Goal: Transaction & Acquisition: Purchase product/service

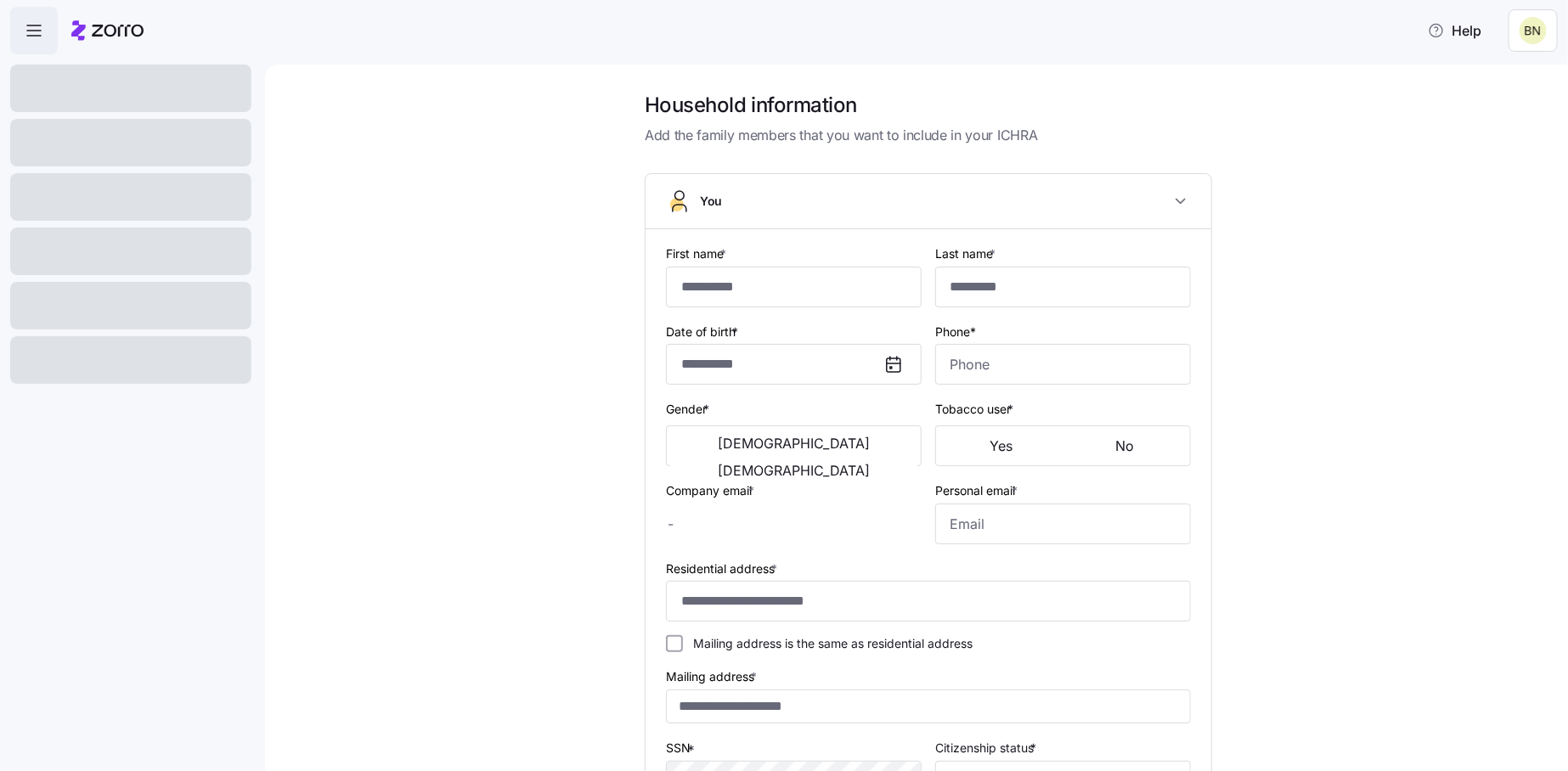
type input "******"
type input "*****"
type input "[EMAIL_ADDRESS][DOMAIN_NAME]"
type input "brendar_nunez@hotmail.com"
type input "**********"
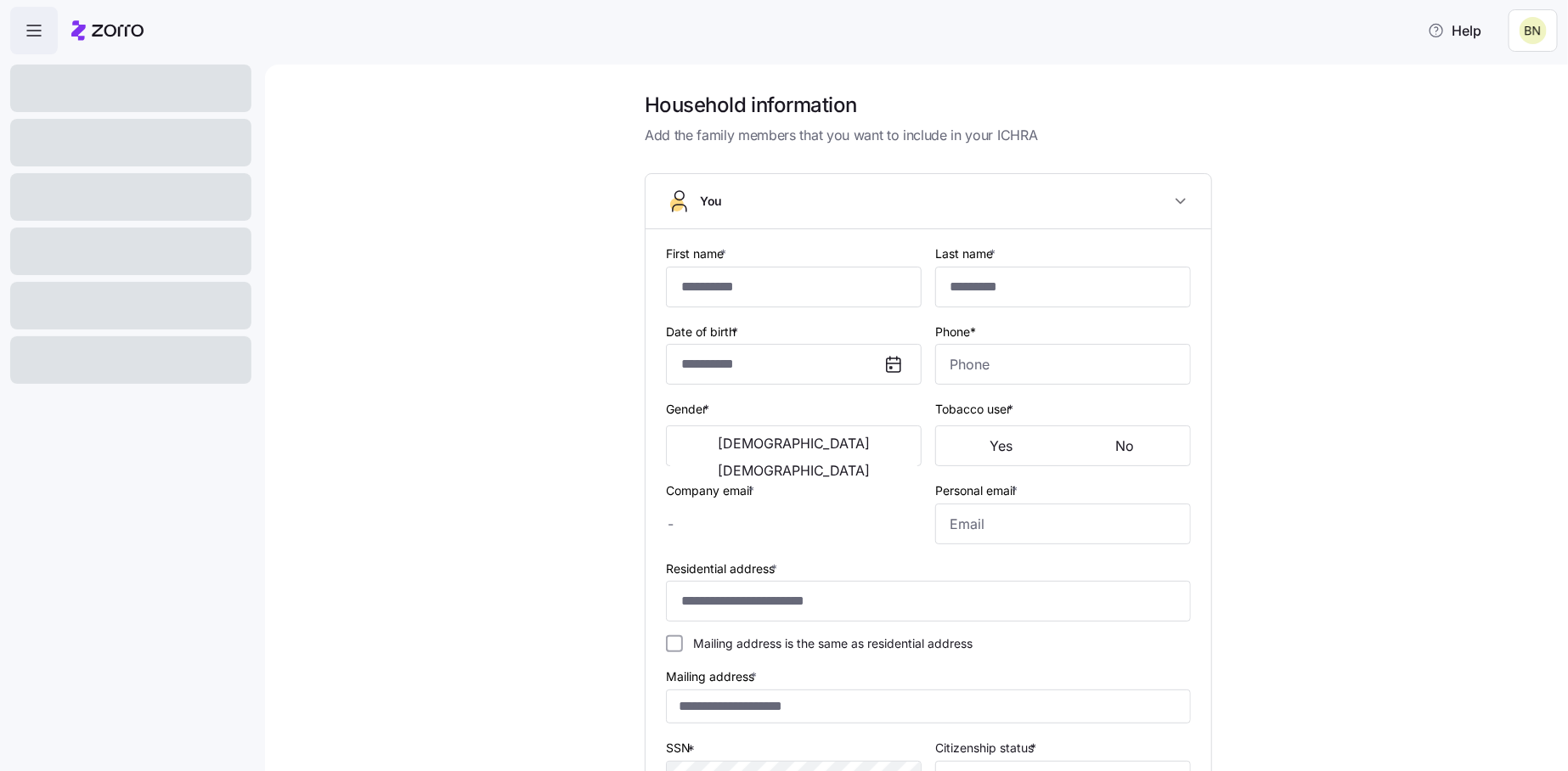
type input "**********"
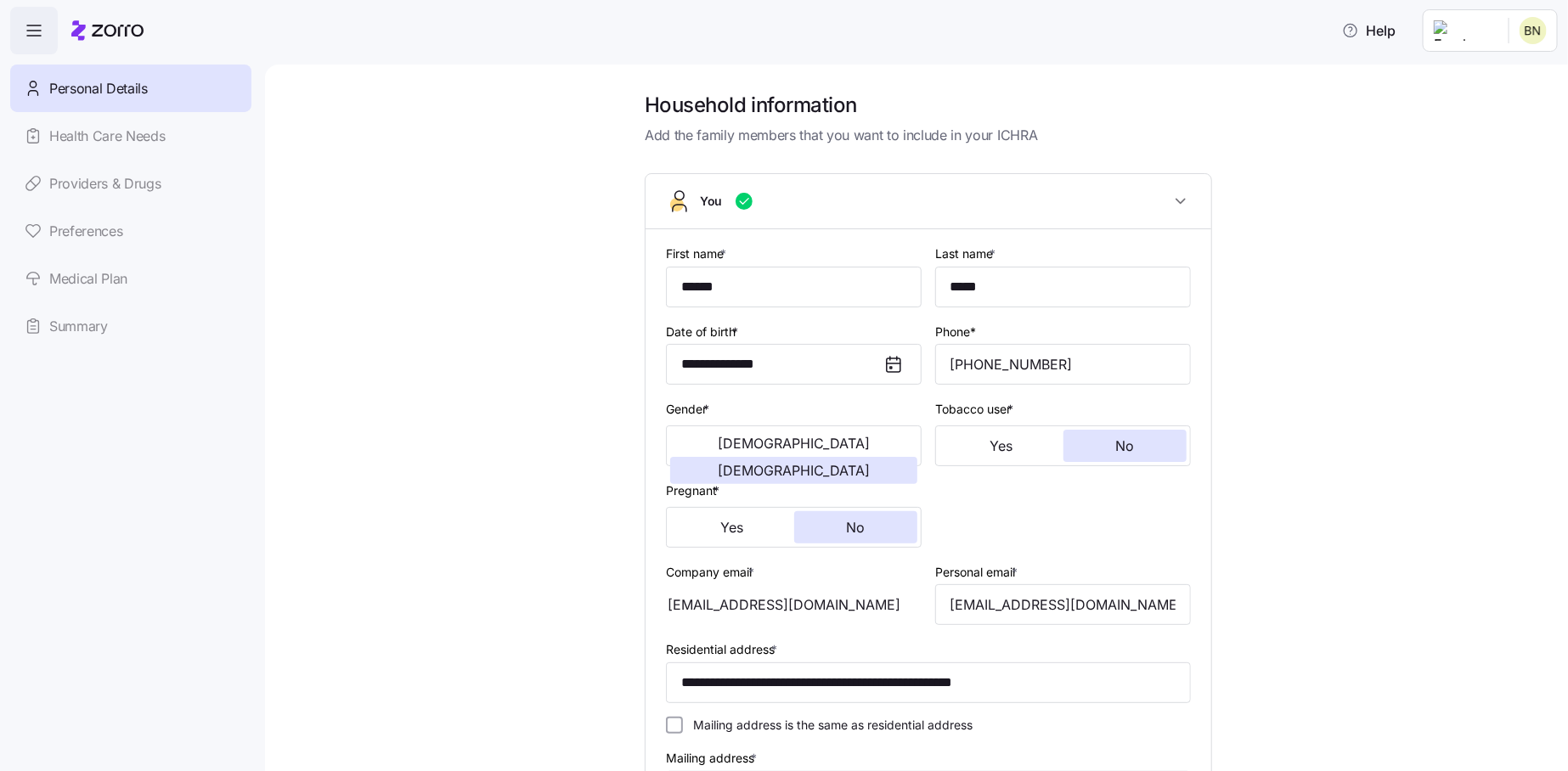
type input "**********"
type input "(718) 543-8200"
type input "US citizen"
type input "Single"
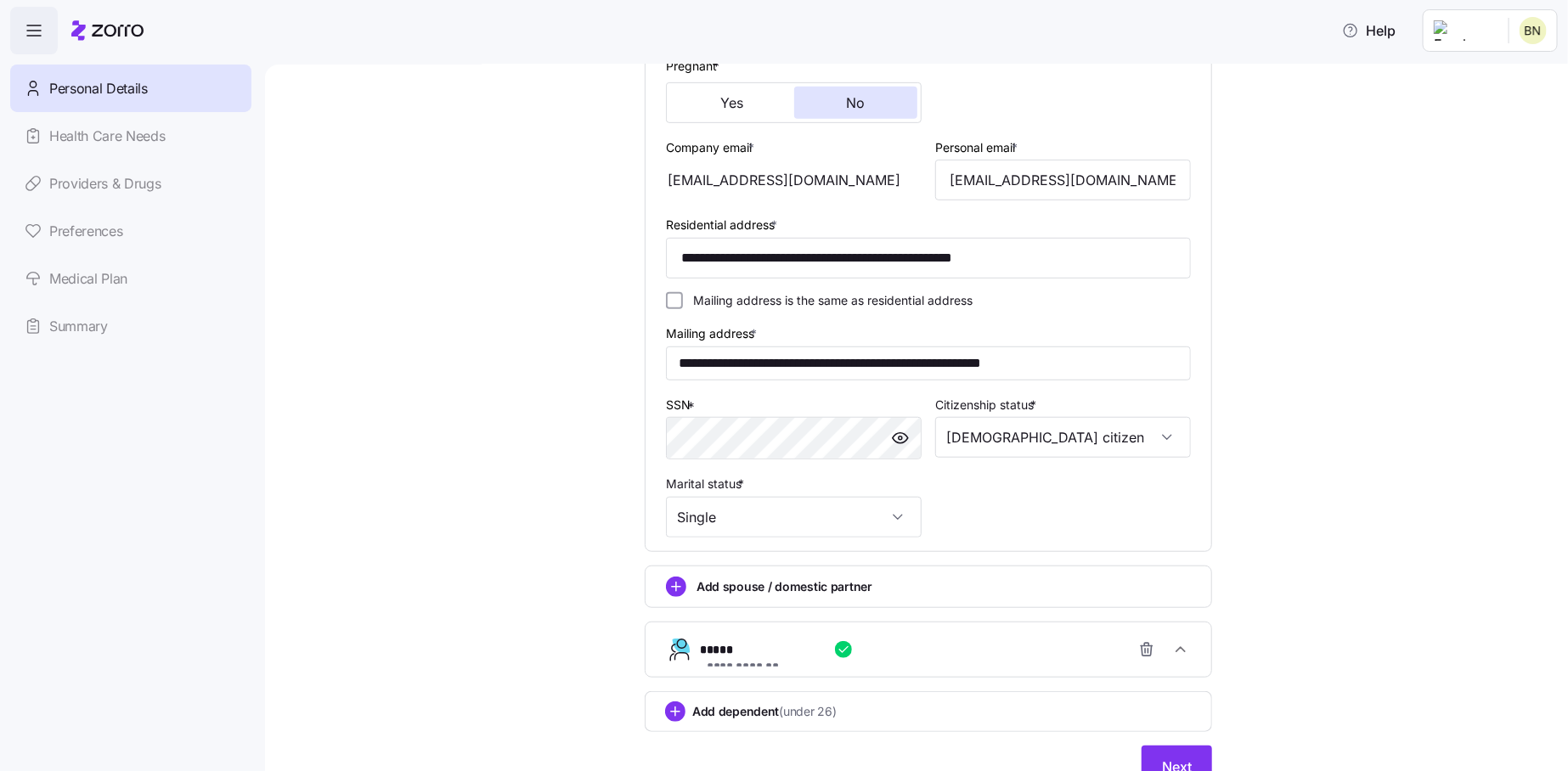
scroll to position [501, 0]
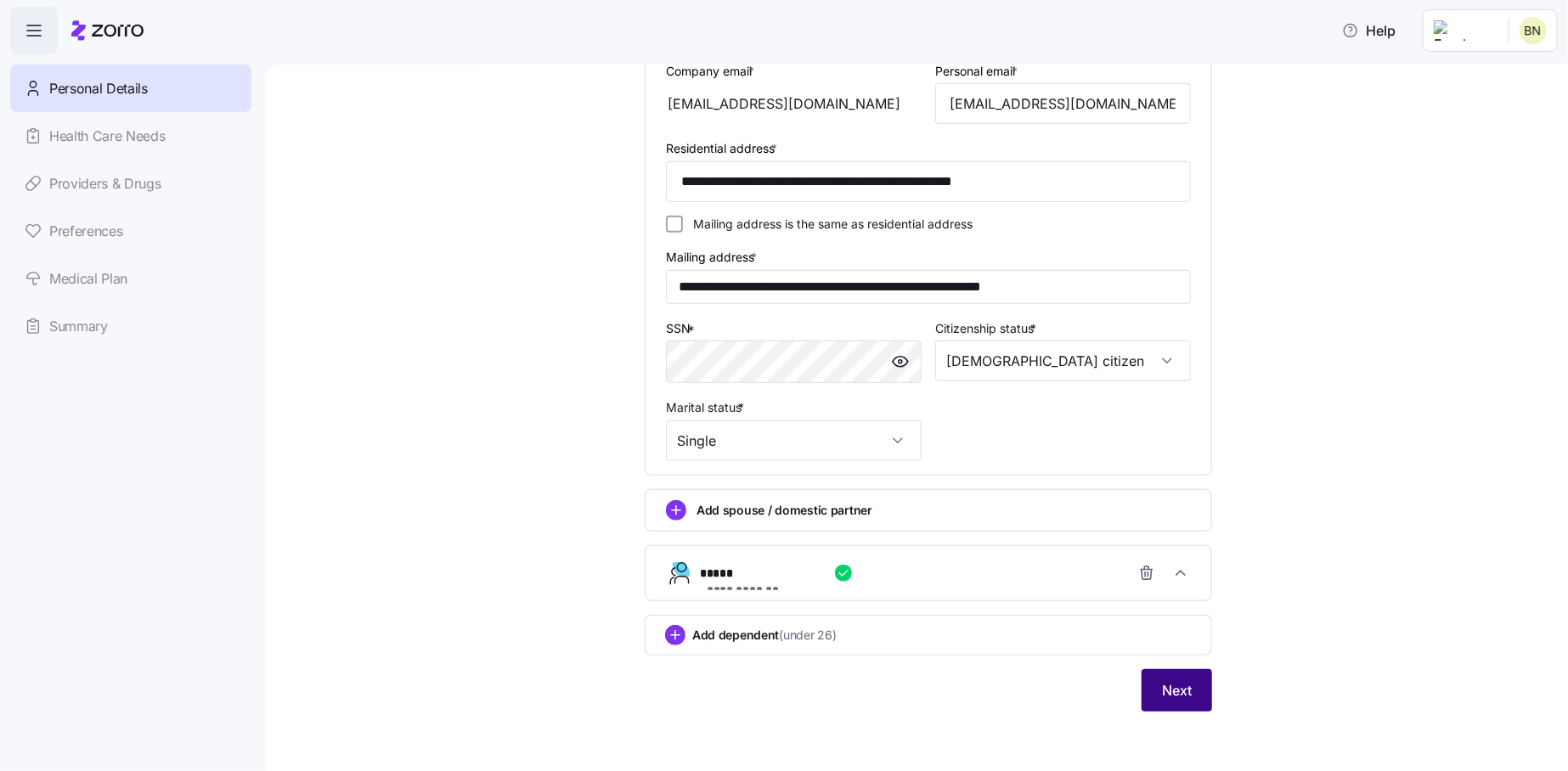
click at [1180, 708] on button "Next" at bounding box center [1177, 691] width 71 height 43
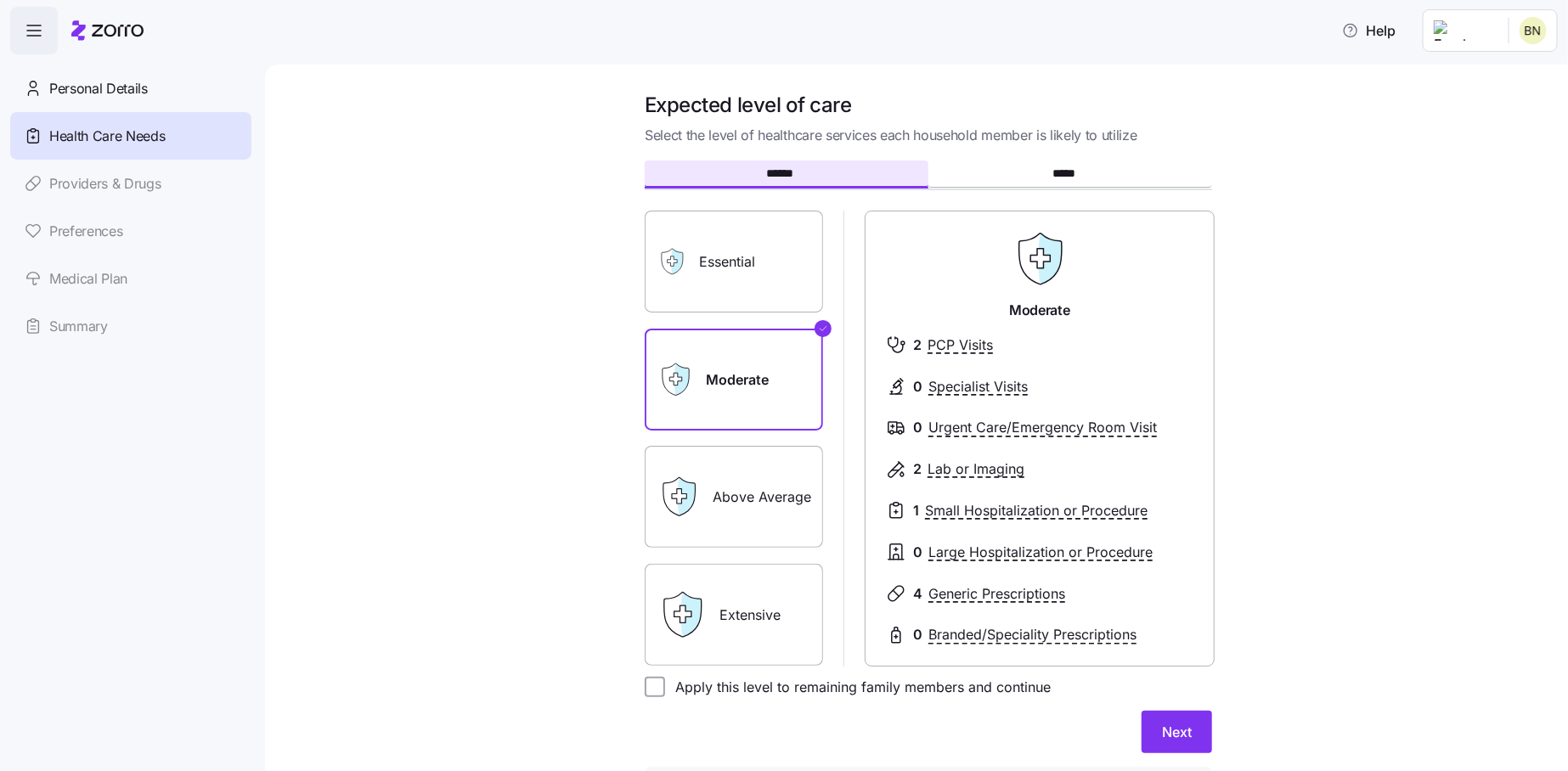
click at [766, 245] on label "Essential" at bounding box center [734, 261] width 179 height 102
click at [0, 0] on input "Essential" at bounding box center [0, 0] width 0 height 0
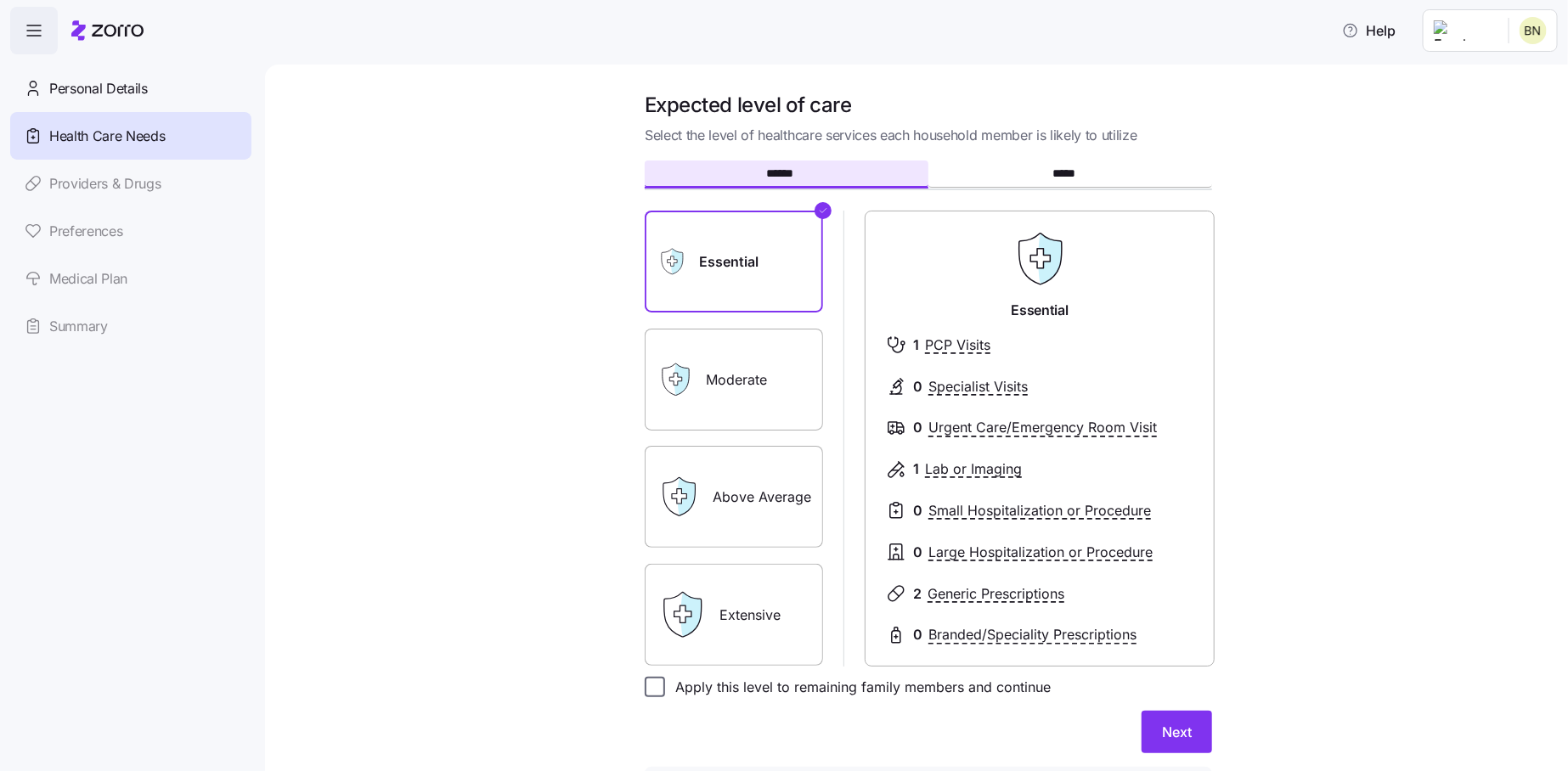
click at [646, 689] on input "Apply this level to remaining family members and continue" at bounding box center [655, 686] width 21 height 21
checkbox input "true"
click at [1171, 724] on span "Next" at bounding box center [1176, 732] width 29 height 21
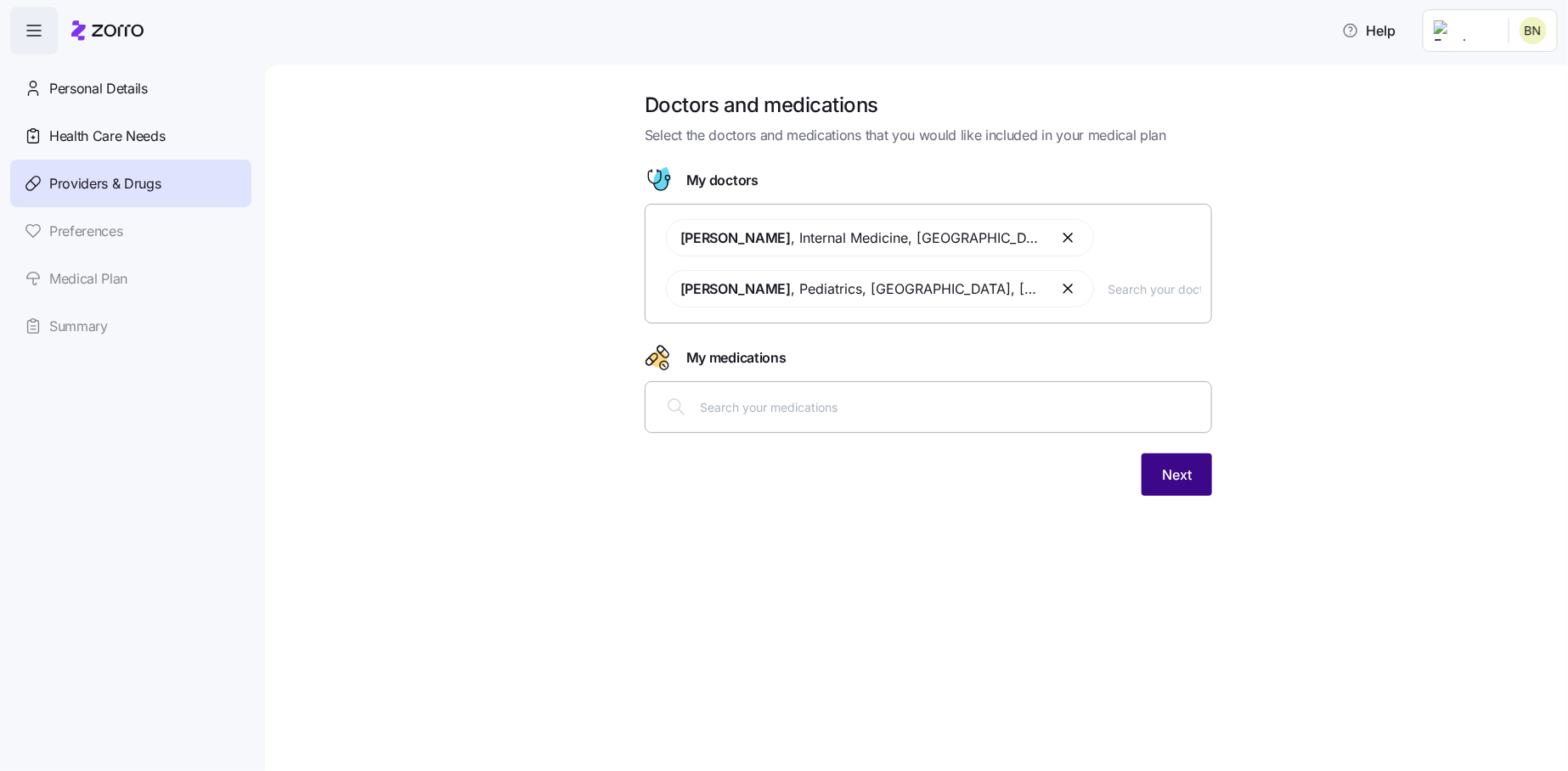
click at [1184, 476] on span "Next" at bounding box center [1176, 474] width 29 height 21
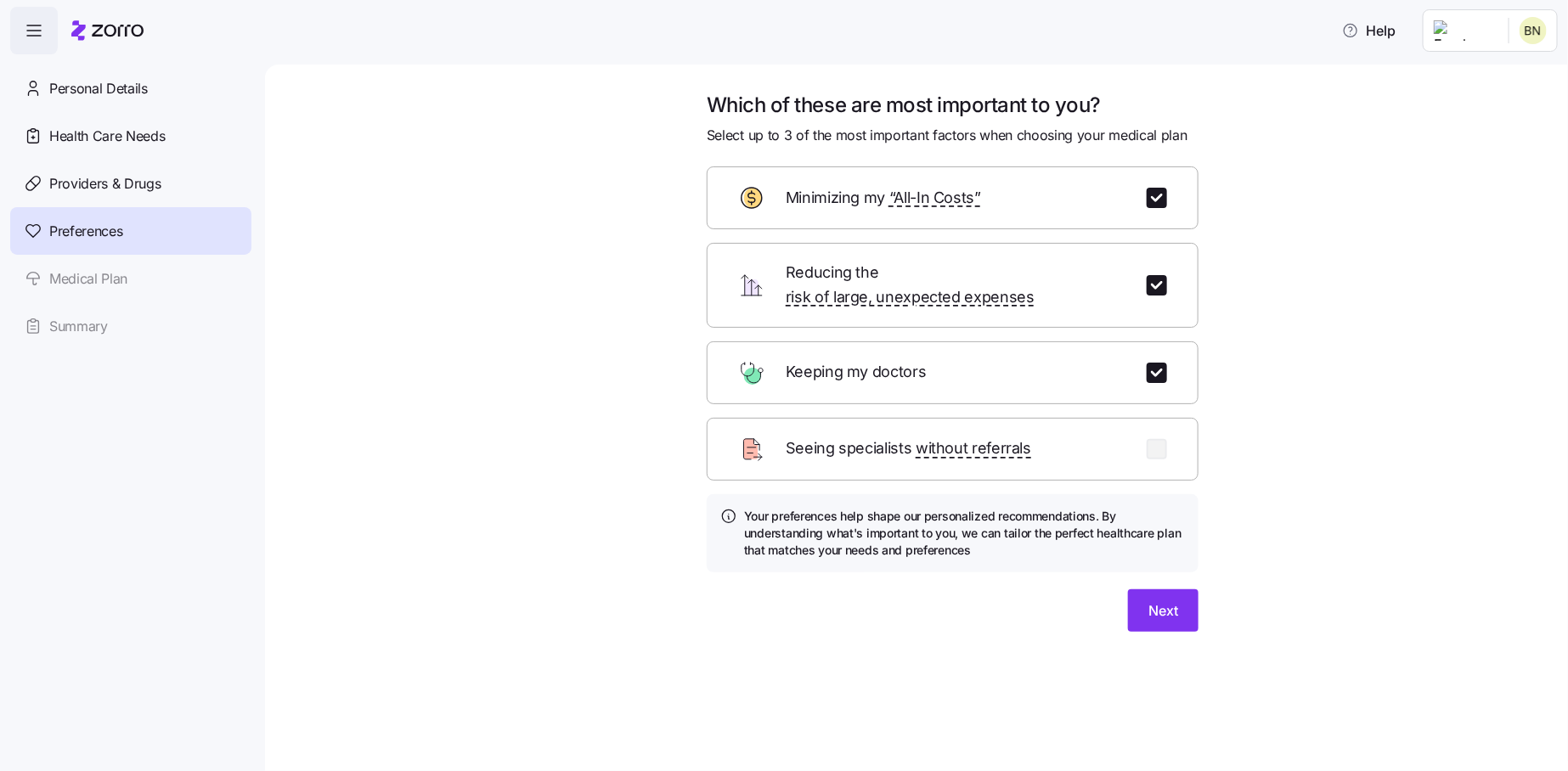
click at [1153, 621] on div "Which of these are most important to you? Select up to 3 of the most important …" at bounding box center [952, 372] width 519 height 560
click at [1155, 600] on button "Next" at bounding box center [1163, 610] width 71 height 43
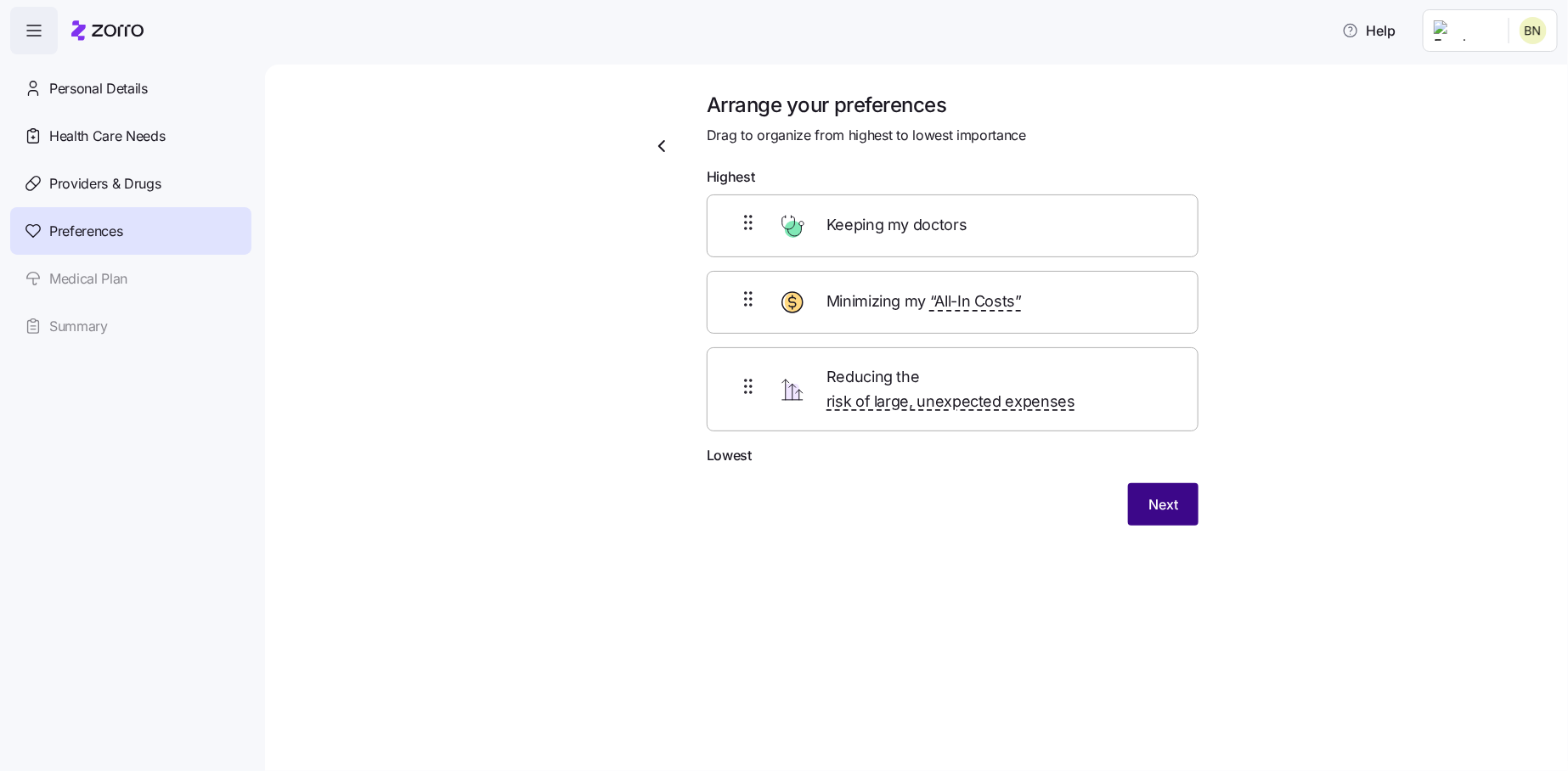
click at [1154, 494] on span "Next" at bounding box center [1163, 504] width 29 height 21
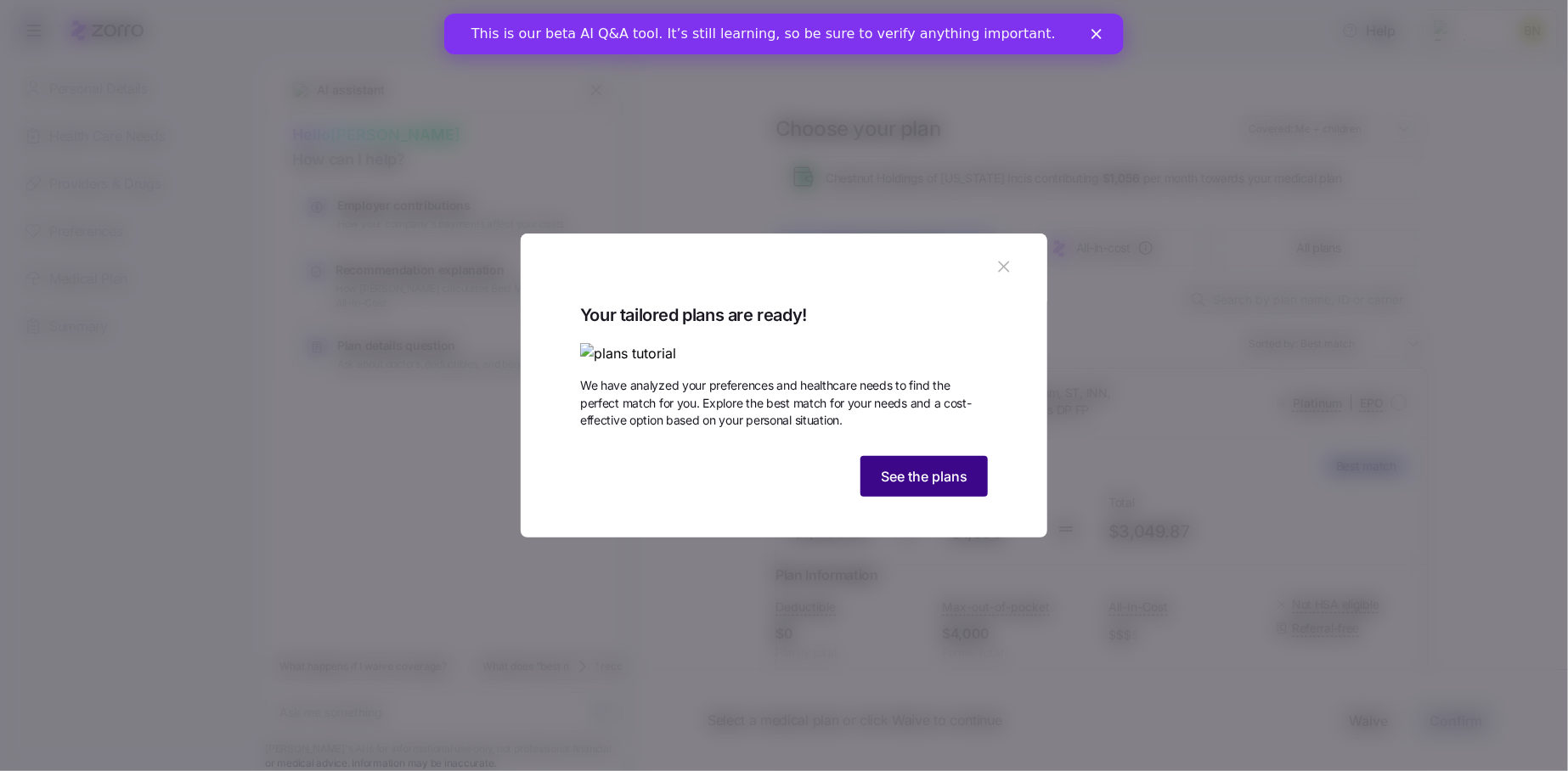
click at [956, 486] on span "See the plans" at bounding box center [924, 476] width 87 height 21
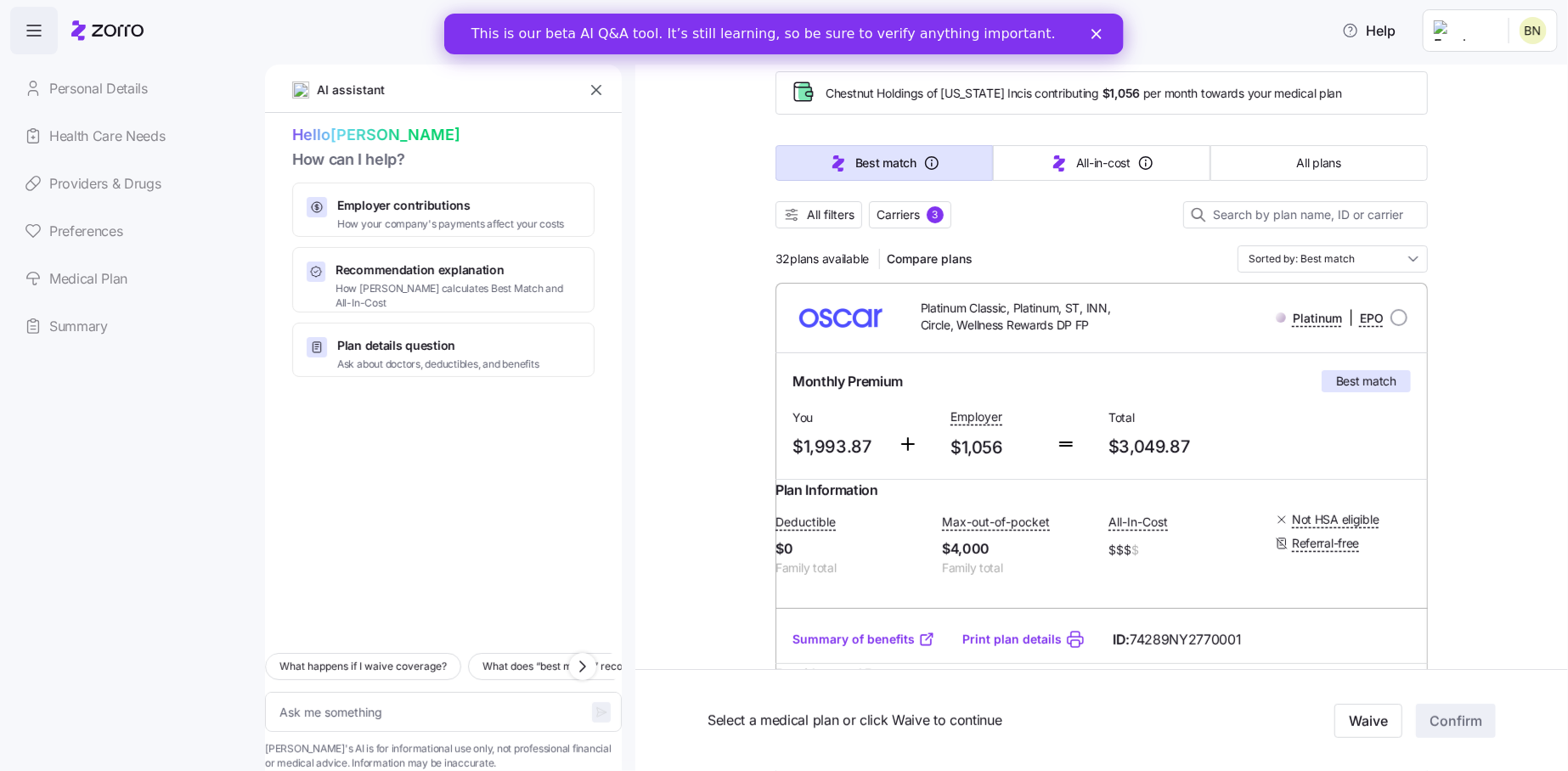
scroll to position [85, 0]
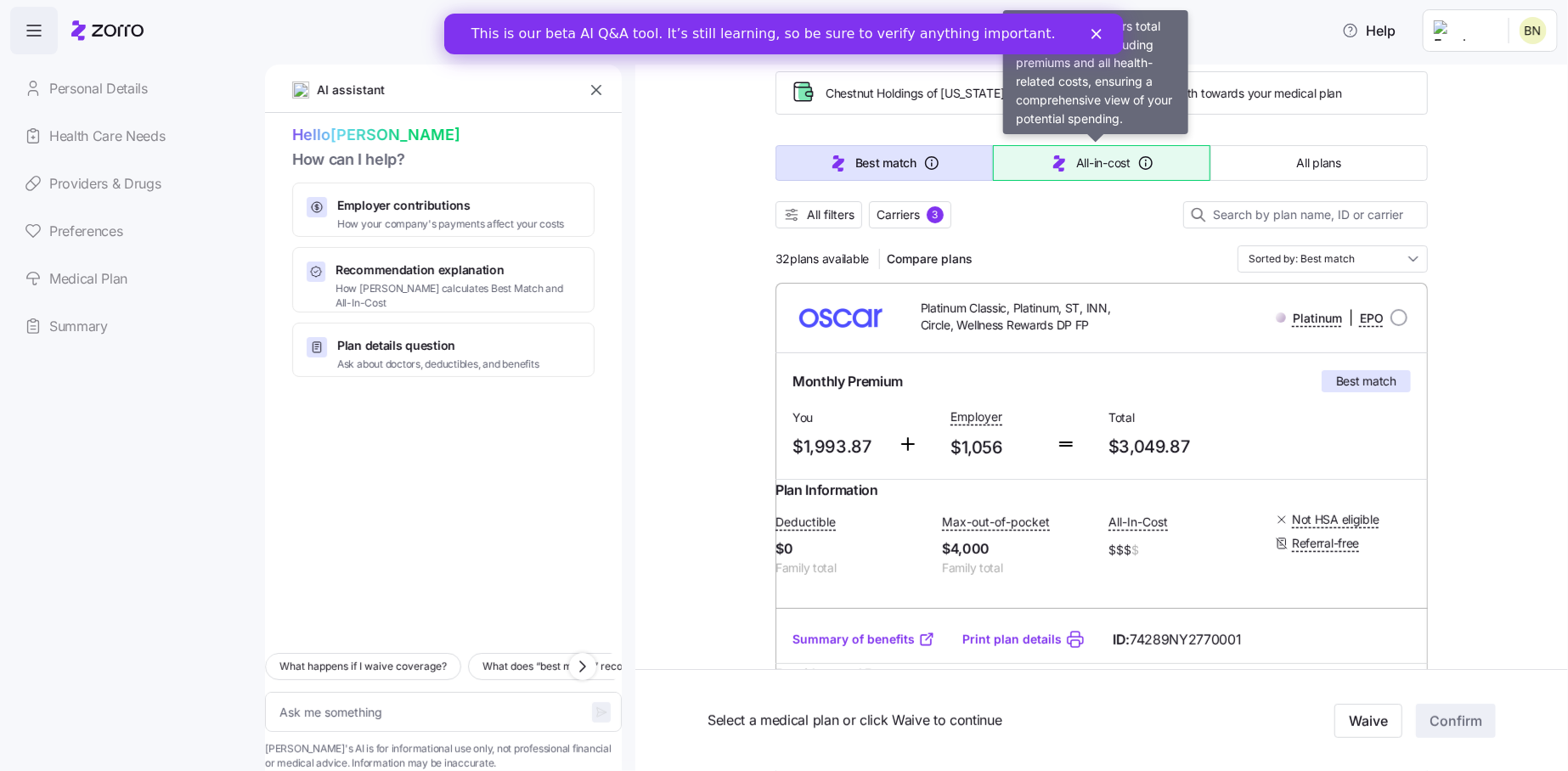
click at [1110, 161] on span "All-in-cost" at bounding box center [1103, 162] width 54 height 17
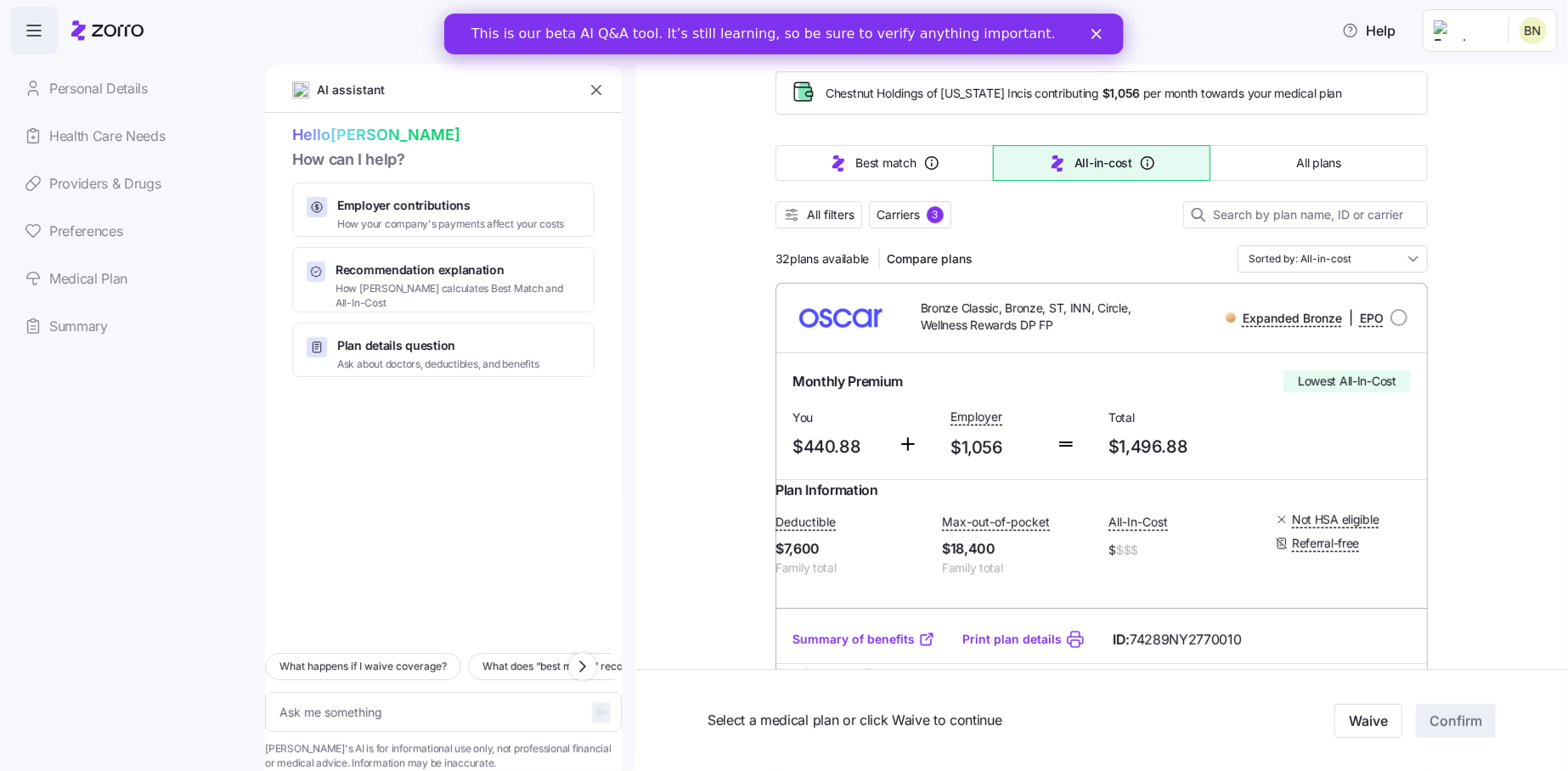
type textarea "x"
type input "Sorted by: All-in-cost"
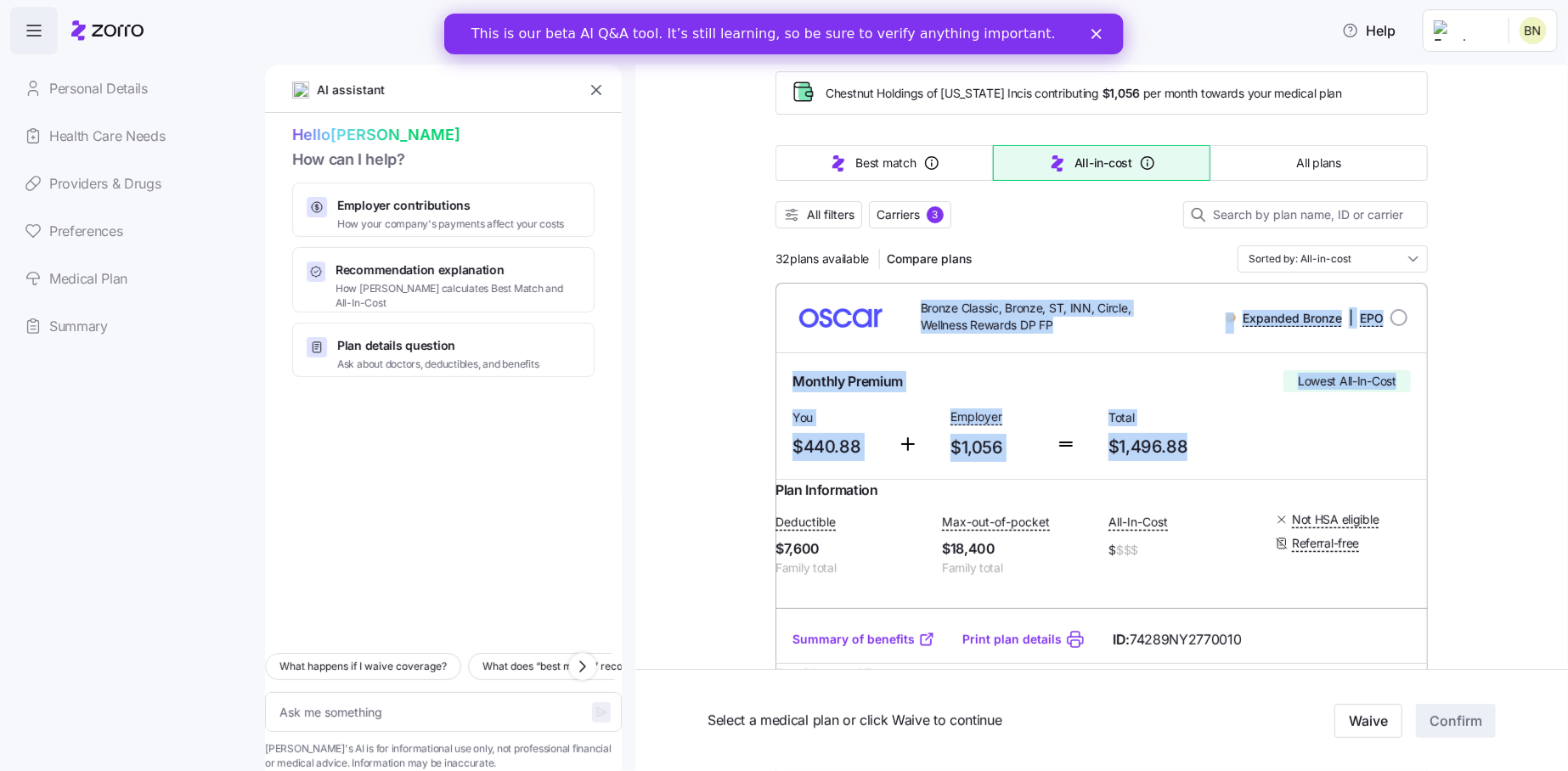
drag, startPoint x: 731, startPoint y: 348, endPoint x: 1238, endPoint y: 457, distance: 518.6
click at [1297, 464] on div "Monthly Premium Lowest All-In-Cost You $440.88 Employer $1,056 Total $1,496.88" at bounding box center [1102, 416] width 632 height 105
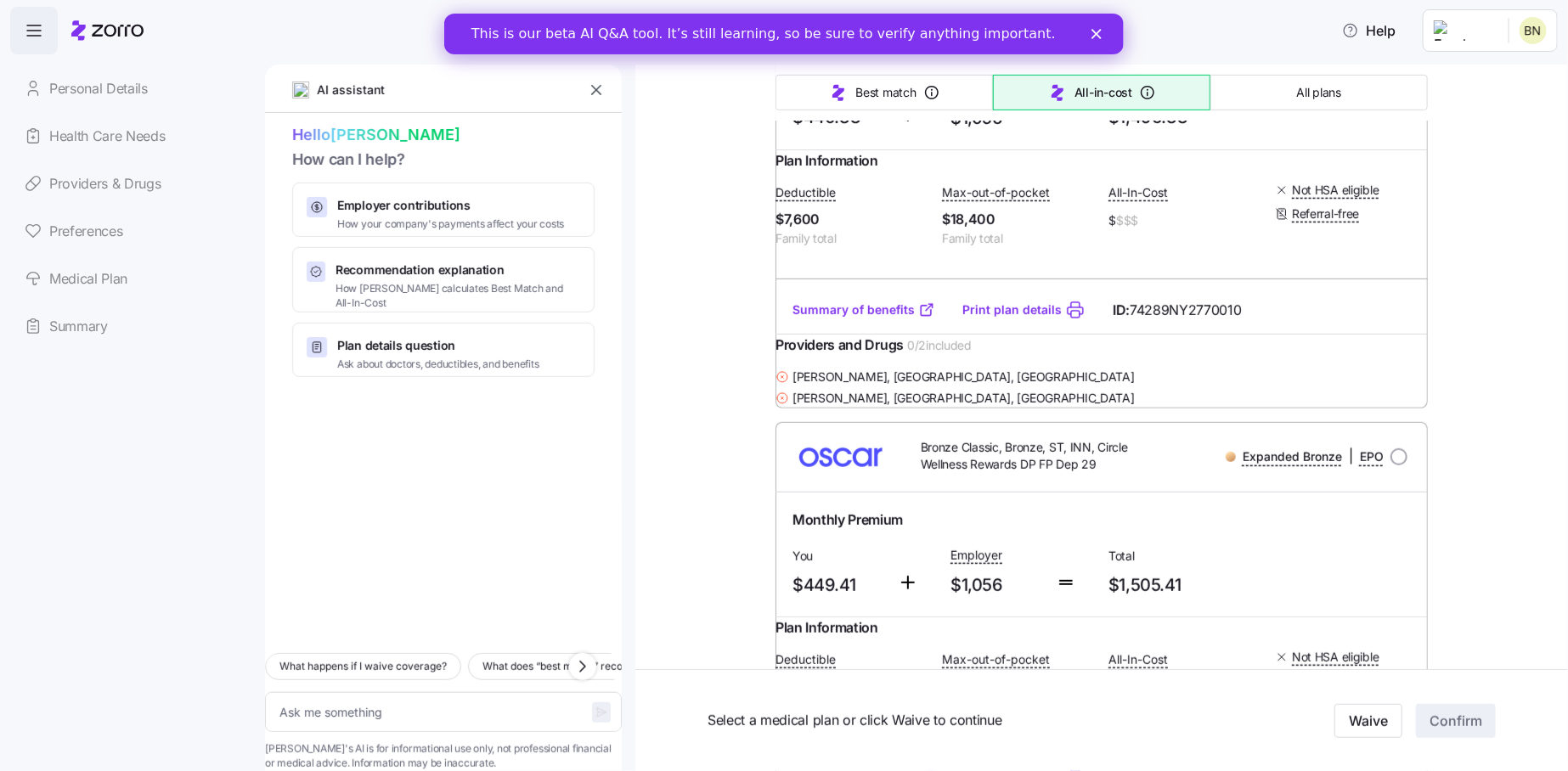
scroll to position [340, 0]
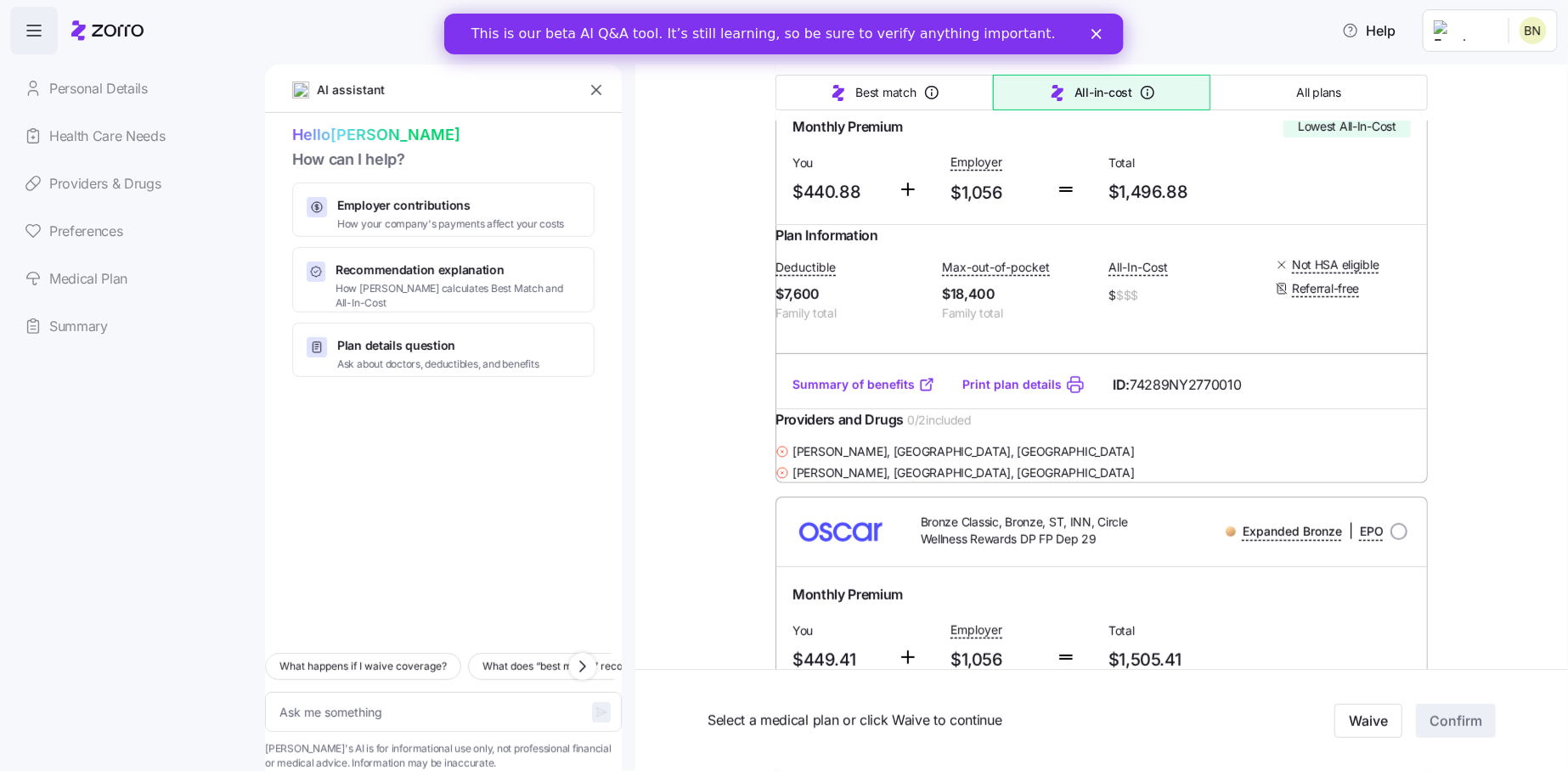
click at [46, 30] on span "button" at bounding box center [33, 30] width 46 height 46
type textarea "x"
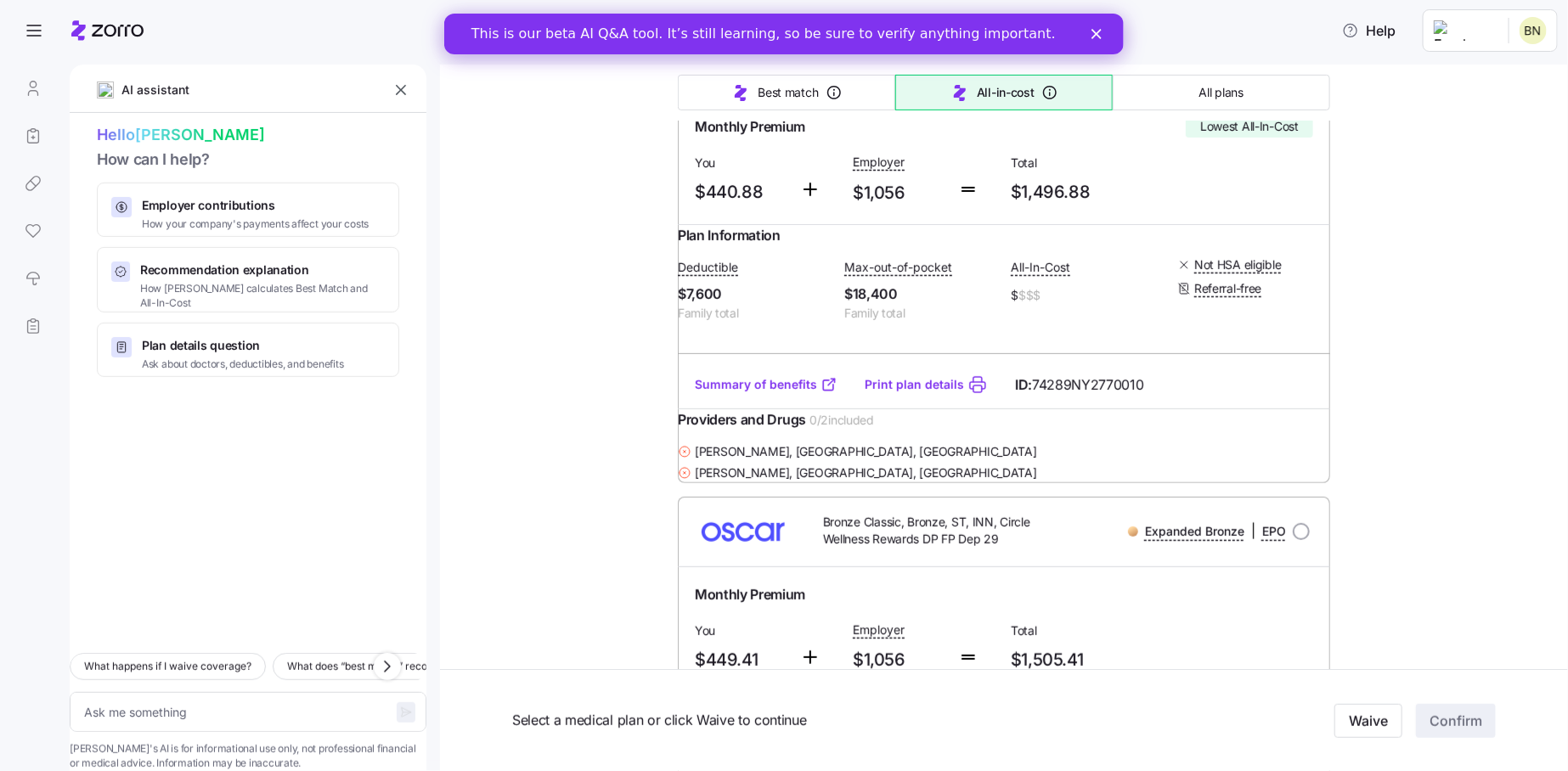
click at [1544, 19] on html "Help AI assistant Hello Brenda How can I help? Employer contributions How your …" at bounding box center [784, 380] width 1568 height 760
click at [1489, 102] on div "Log out" at bounding box center [1489, 104] width 66 height 19
